Goal: Transaction & Acquisition: Purchase product/service

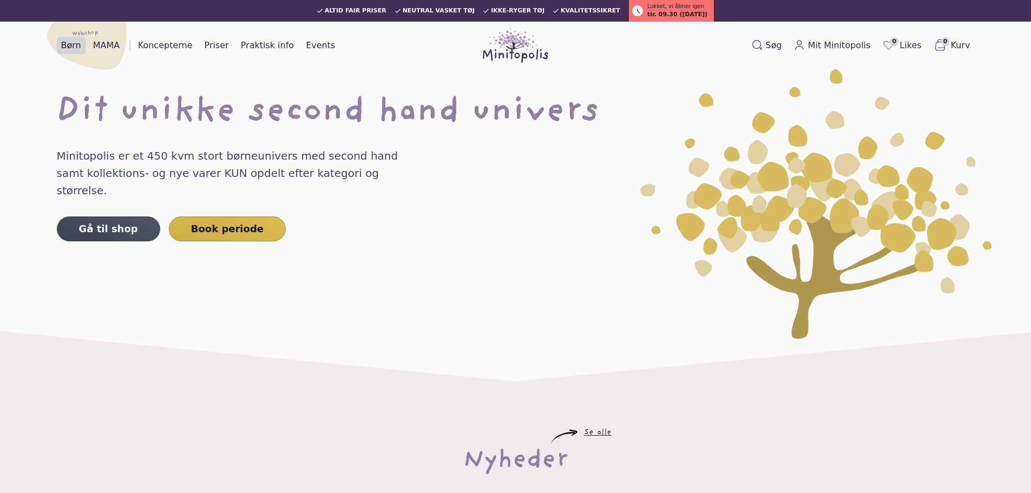
click at [65, 41] on link "Børn" at bounding box center [71, 45] width 29 height 17
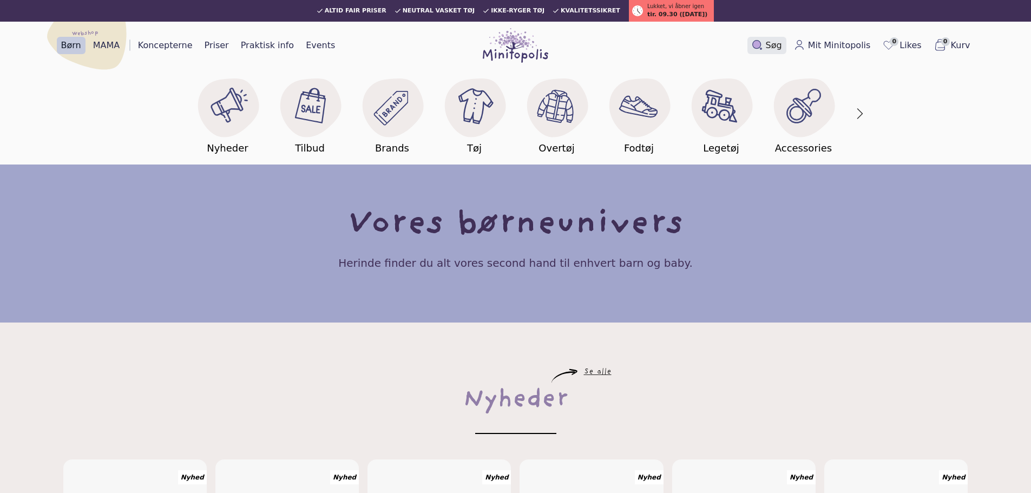
click at [778, 47] on span "Søg" at bounding box center [774, 45] width 16 height 13
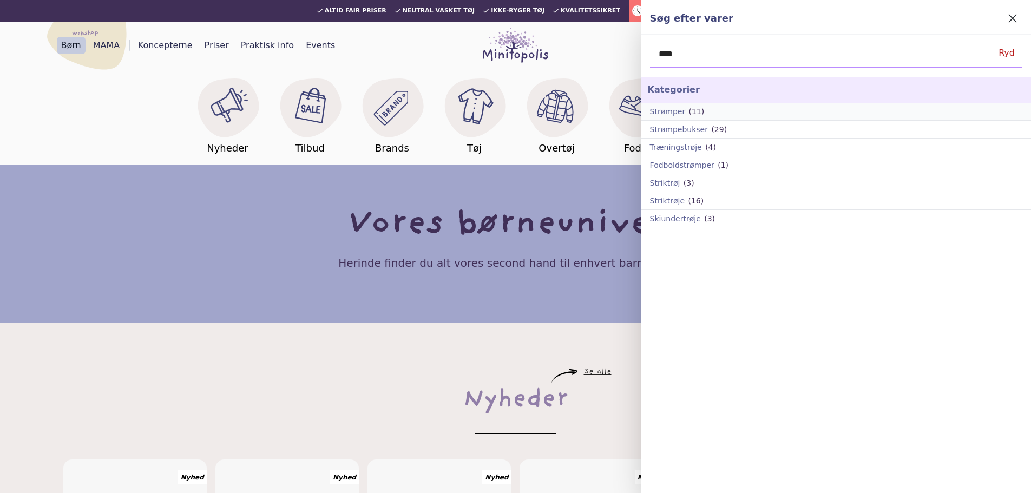
type input "****"
click at [673, 109] on p "Strømper" at bounding box center [668, 111] width 36 height 9
